Goal: Participate in discussion

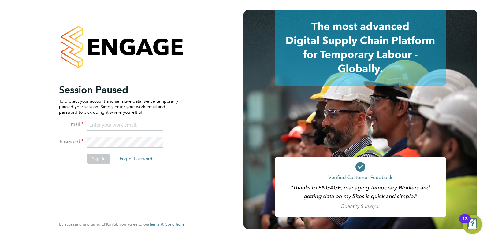
click at [95, 126] on input at bounding box center [125, 125] width 76 height 11
type input "danielclarke@jjfox.com"
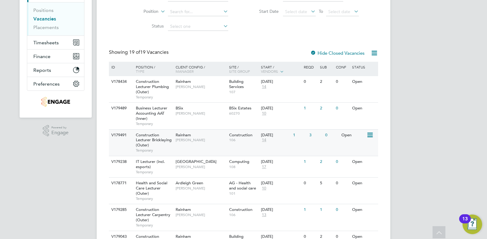
scroll to position [92, 0]
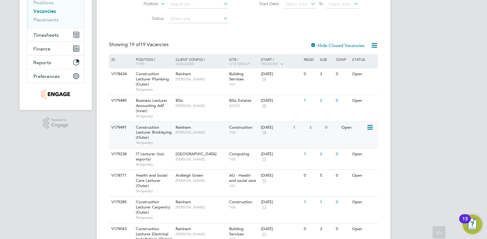
click at [202, 140] on div "V179491 Construction Lecturer Bricklaying (Outer) Temporary Rainham Ian Rist Co…" at bounding box center [243, 135] width 269 height 27
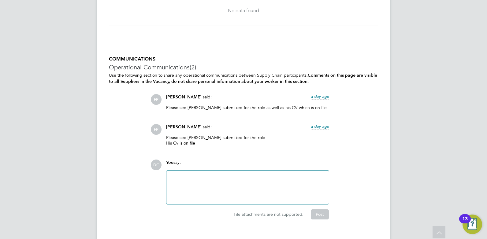
scroll to position [1293, 0]
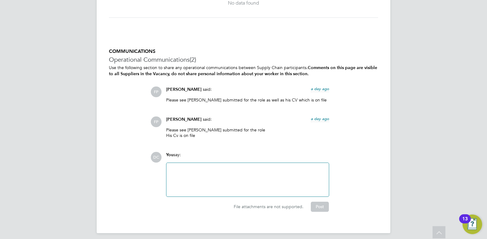
click at [210, 174] on div at bounding box center [247, 180] width 155 height 26
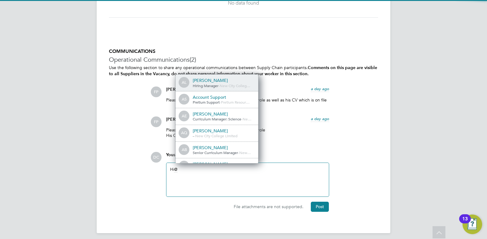
scroll to position [3, 3]
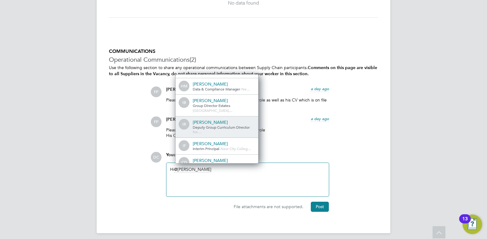
click at [205, 120] on div "[PERSON_NAME]" at bounding box center [223, 123] width 61 height 6
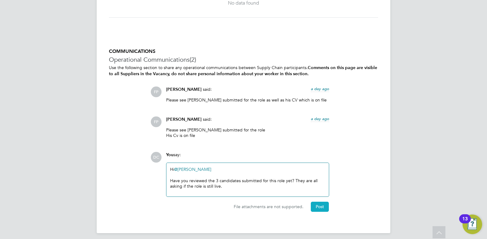
click at [319, 207] on button "Post" at bounding box center [320, 207] width 18 height 10
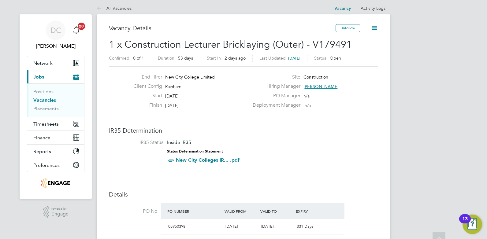
scroll to position [0, 0]
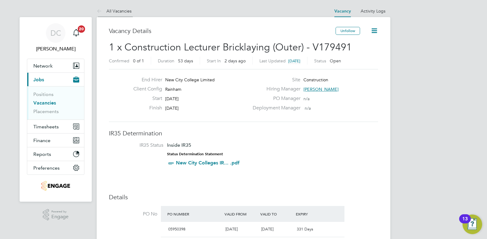
click at [125, 10] on link "All Vacancies" at bounding box center [114, 11] width 35 height 6
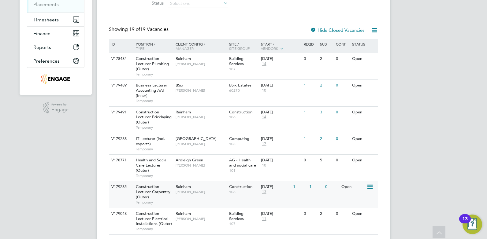
scroll to position [130, 0]
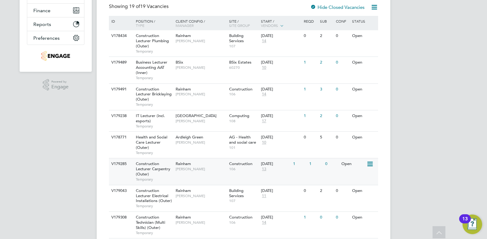
click at [214, 172] on div "Rainham Ian Rist" at bounding box center [201, 167] width 54 height 16
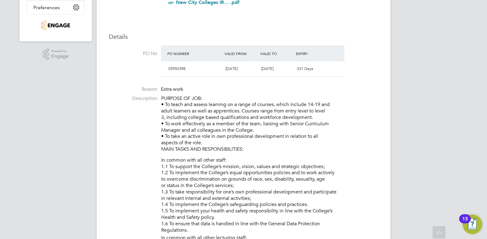
scroll to position [138, 0]
